Goal: Find specific page/section: Find specific page/section

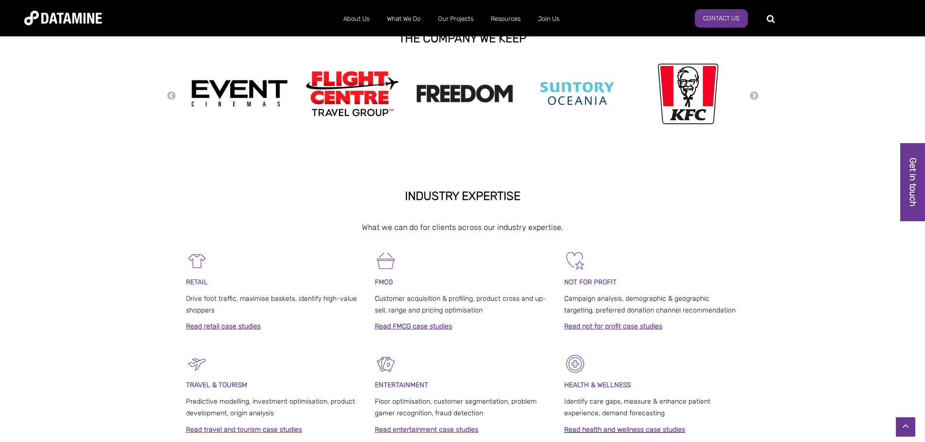
scroll to position [110, 0]
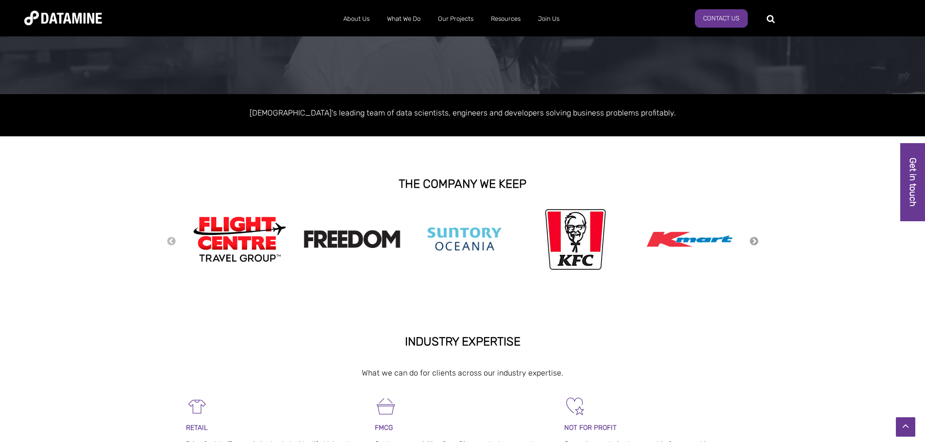
click at [754, 242] on button "Next" at bounding box center [754, 241] width 10 height 11
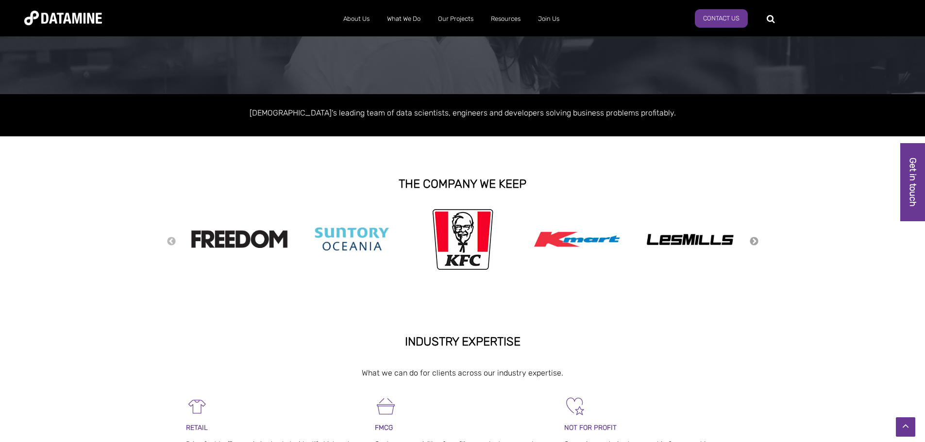
click at [754, 242] on button "Next" at bounding box center [754, 241] width 10 height 11
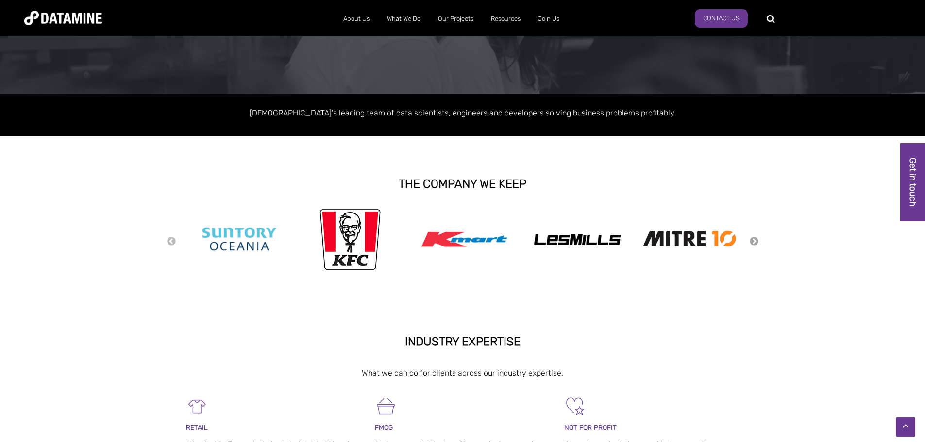
click at [754, 242] on button "Next" at bounding box center [754, 241] width 10 height 11
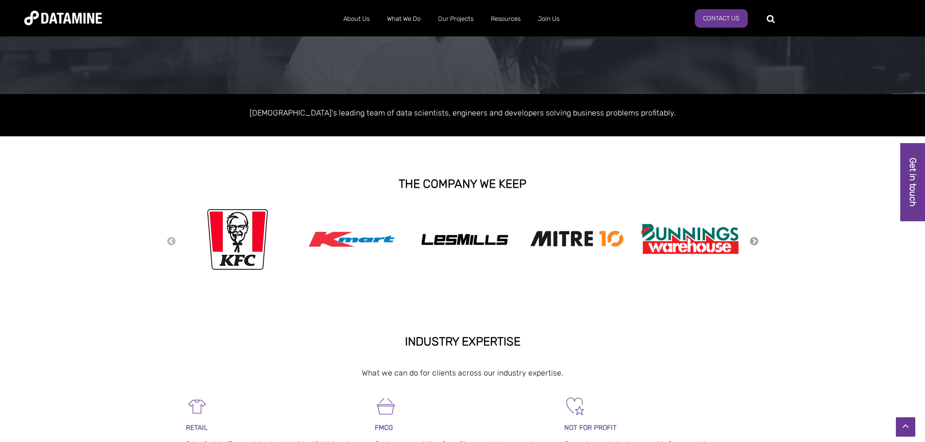
click at [754, 241] on button "Next" at bounding box center [754, 241] width 10 height 11
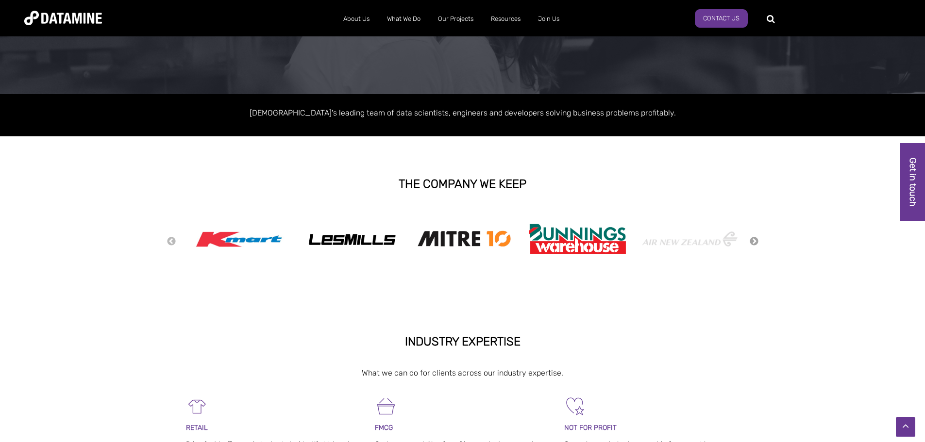
click at [754, 241] on button "Next" at bounding box center [754, 241] width 10 height 11
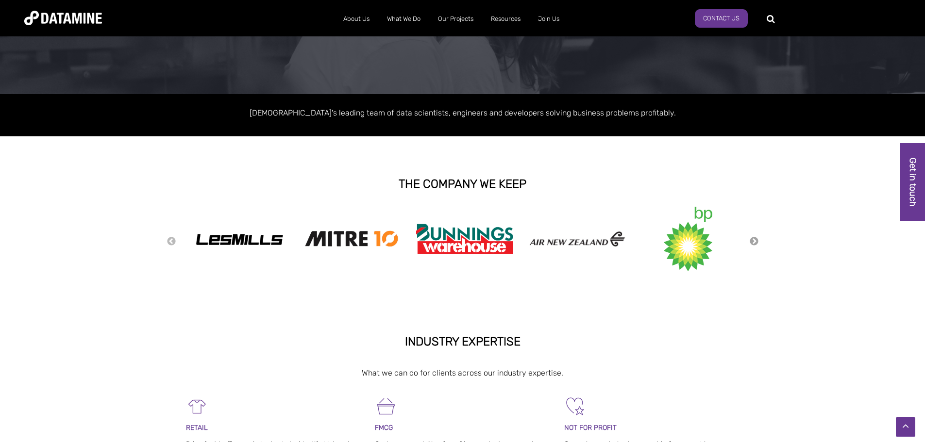
click at [754, 241] on button "Next" at bounding box center [754, 241] width 10 height 11
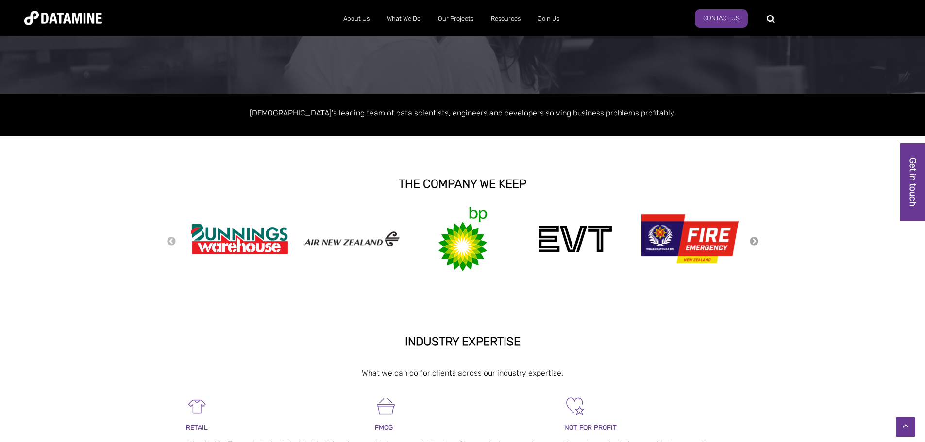
click at [755, 237] on button "Next" at bounding box center [754, 241] width 10 height 11
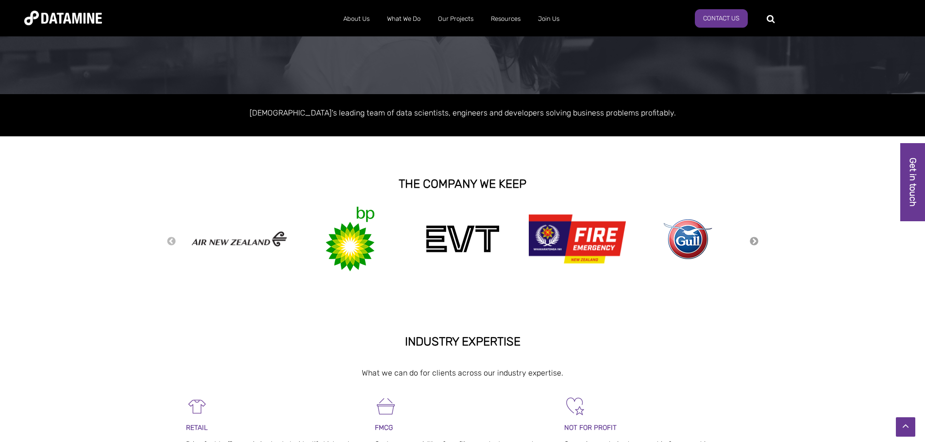
click at [755, 237] on button "Next" at bounding box center [754, 241] width 10 height 11
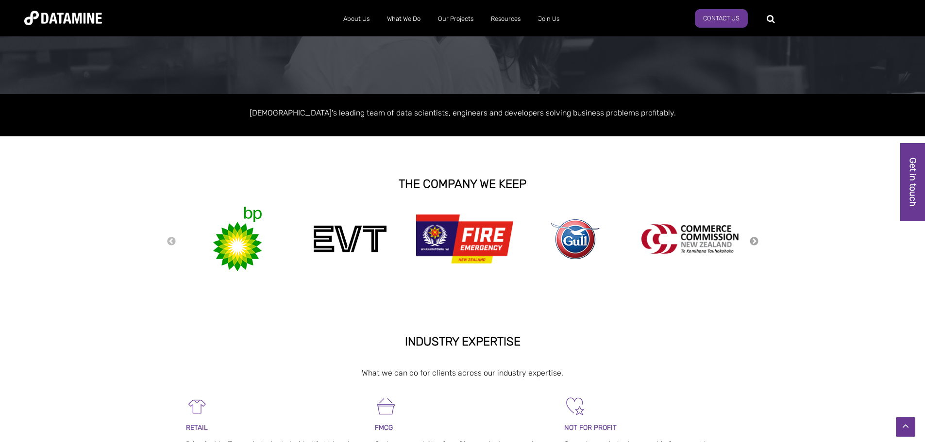
click at [755, 237] on button "Next" at bounding box center [754, 241] width 10 height 11
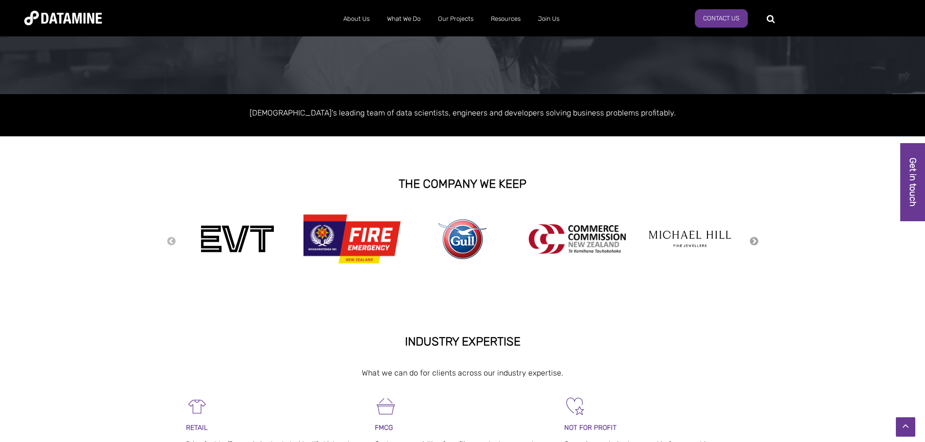
click at [755, 237] on button "Next" at bounding box center [754, 241] width 10 height 11
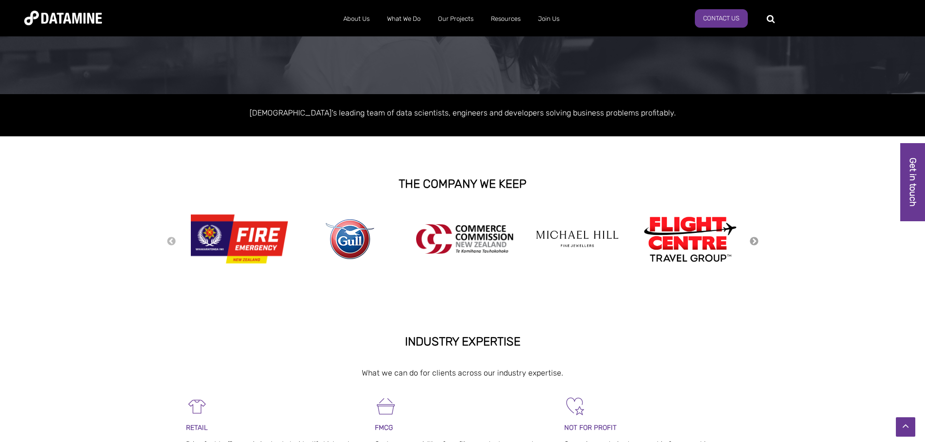
click at [755, 237] on button "Next" at bounding box center [754, 241] width 10 height 11
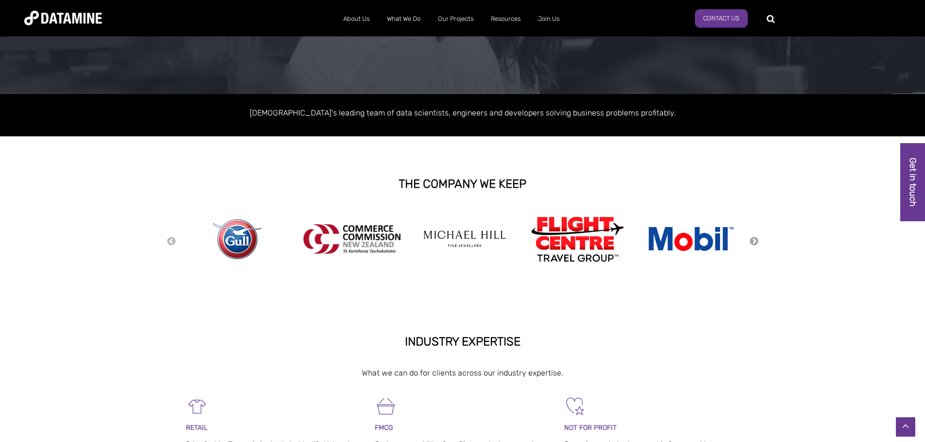
click at [755, 236] on button "Next" at bounding box center [754, 241] width 10 height 11
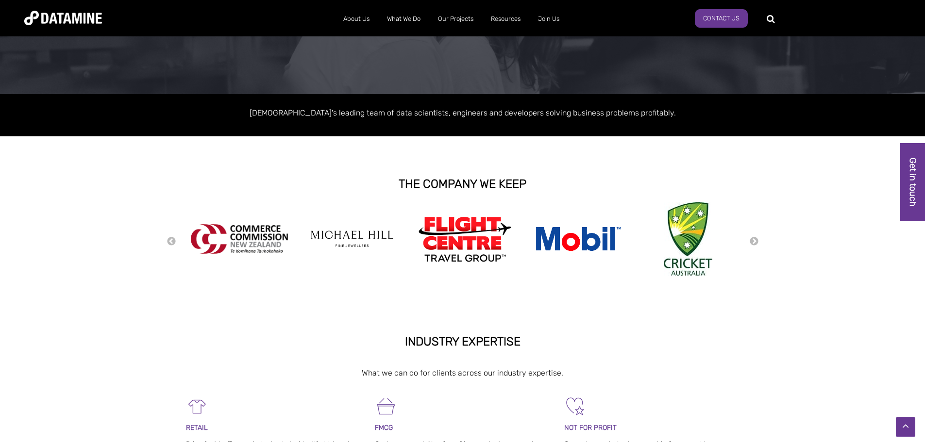
click at [755, 235] on div "Previous Next" at bounding box center [462, 240] width 592 height 77
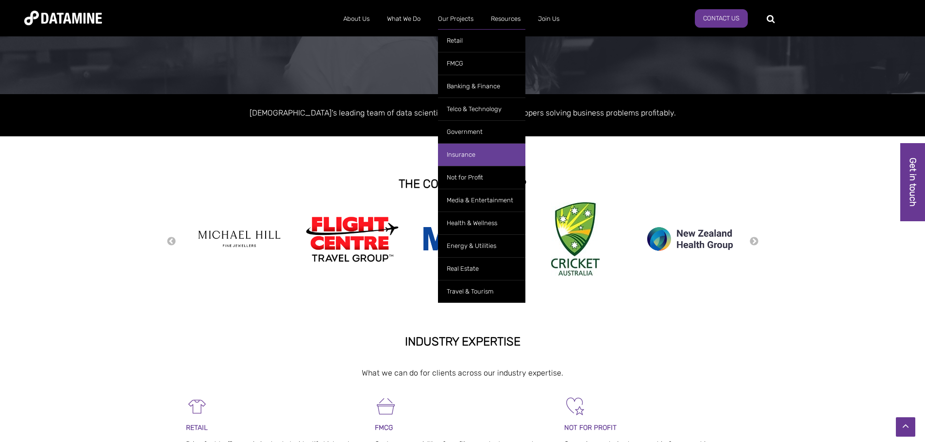
scroll to position [207, 0]
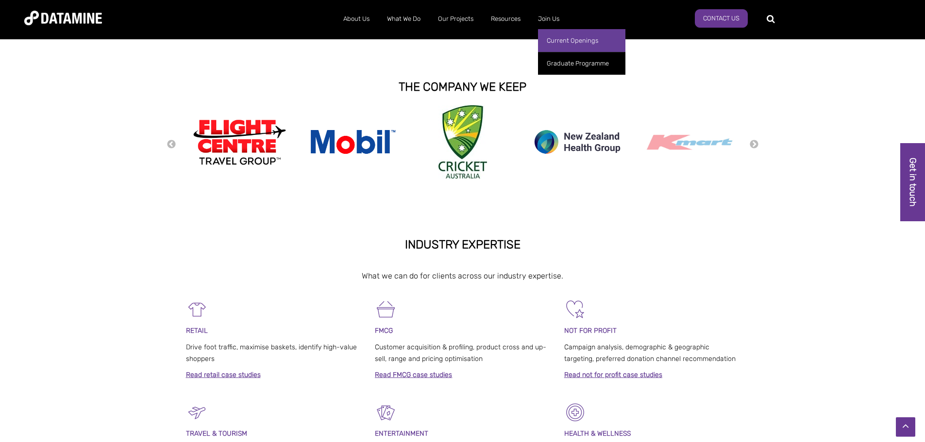
click at [556, 40] on link "Current Openings" at bounding box center [581, 40] width 87 height 23
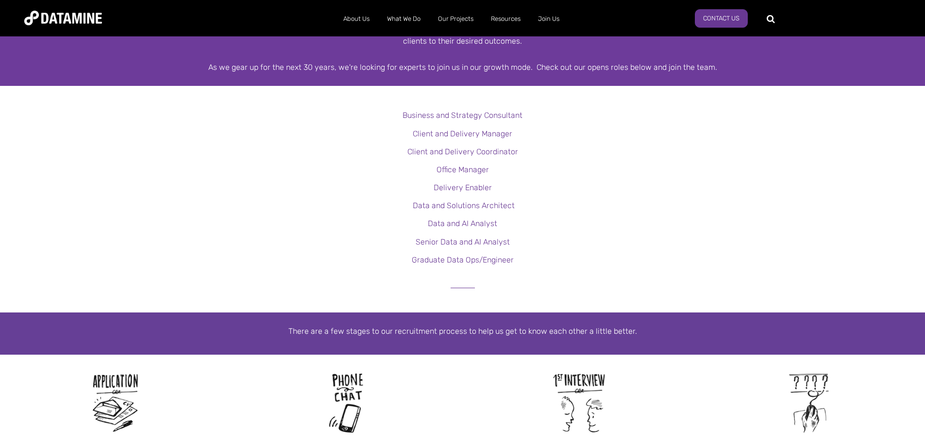
scroll to position [194, 0]
